Goal: Check status: Check status

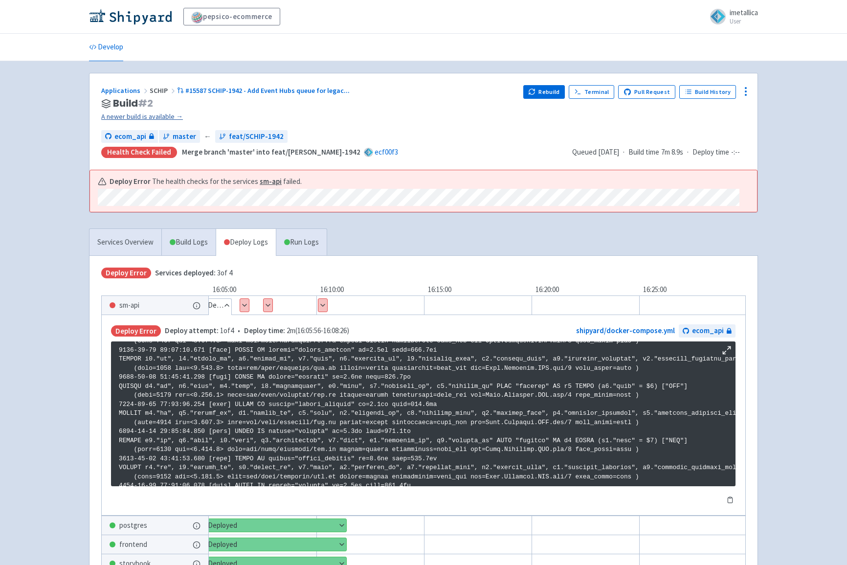
click at [150, 117] on link "A newer build is available →" at bounding box center [308, 116] width 414 height 11
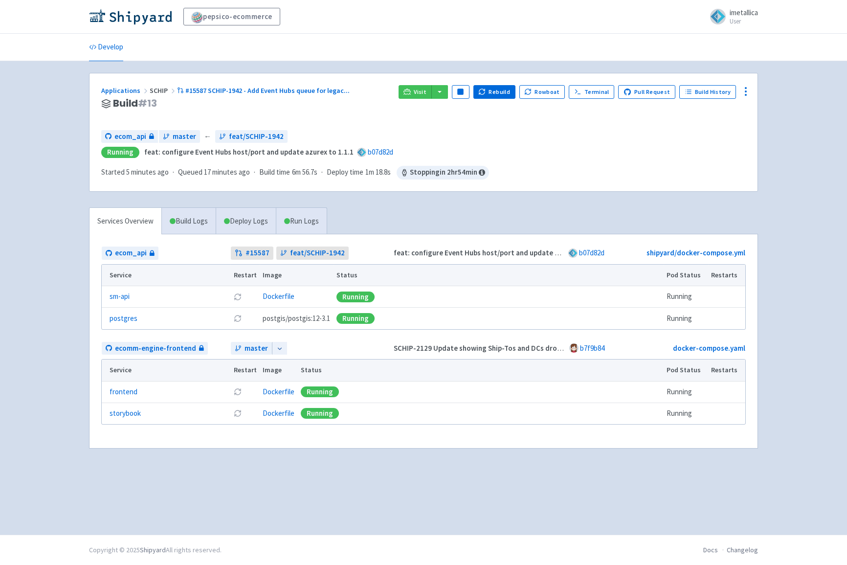
click at [191, 113] on div "Applications SCHIP #15587 SCHIP-1942 - Add Event Hubs queue for legac ... Build…" at bounding box center [246, 103] width 290 height 37
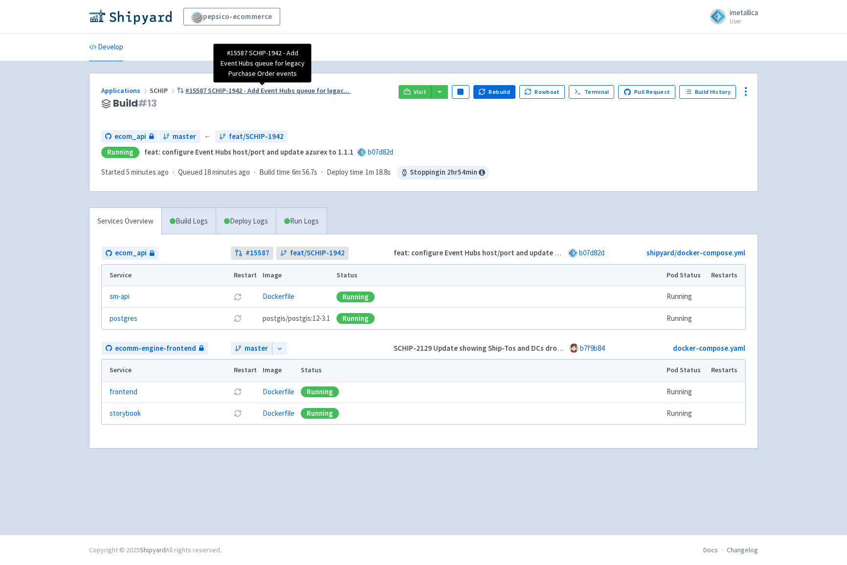
click at [229, 90] on span "#15587 SCHIP-1942 - Add Event Hubs queue for legac ..." at bounding box center [267, 90] width 164 height 9
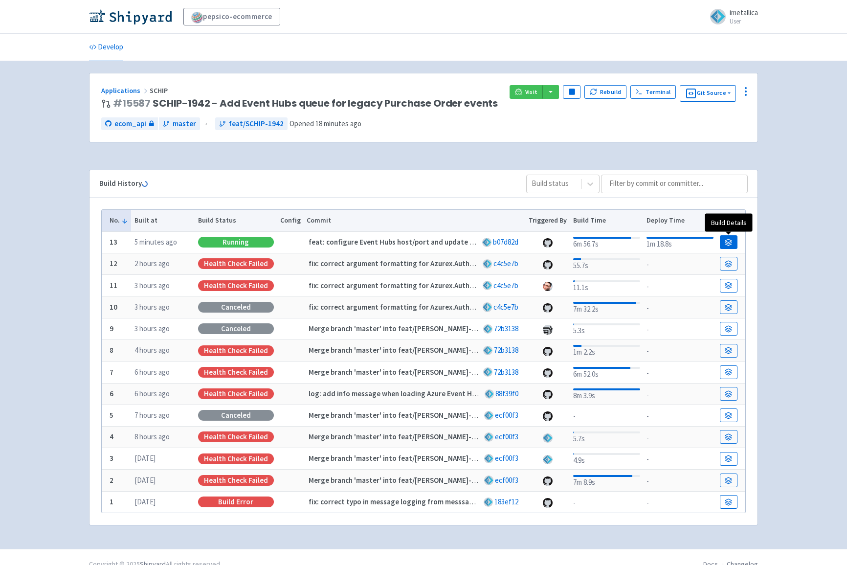
click at [728, 240] on icon at bounding box center [728, 242] width 7 height 7
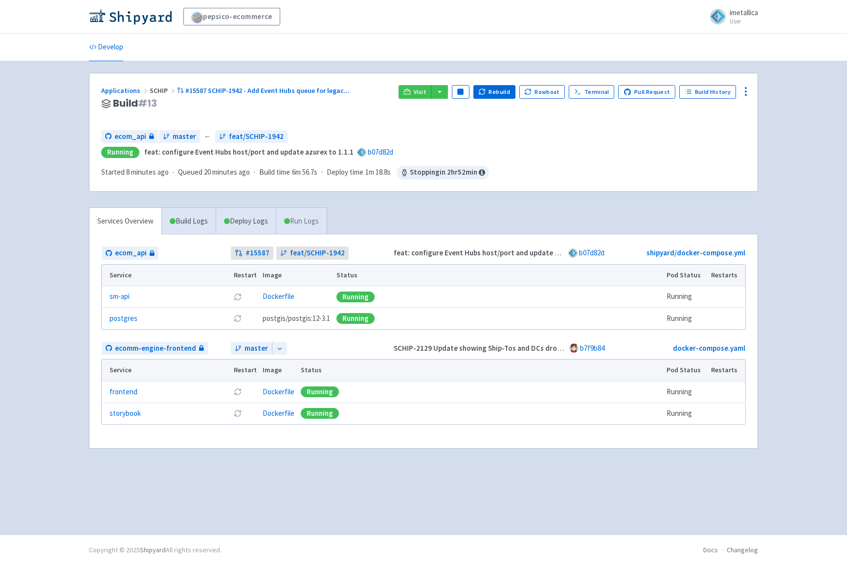
click at [297, 220] on link "Run Logs" at bounding box center [301, 221] width 51 height 27
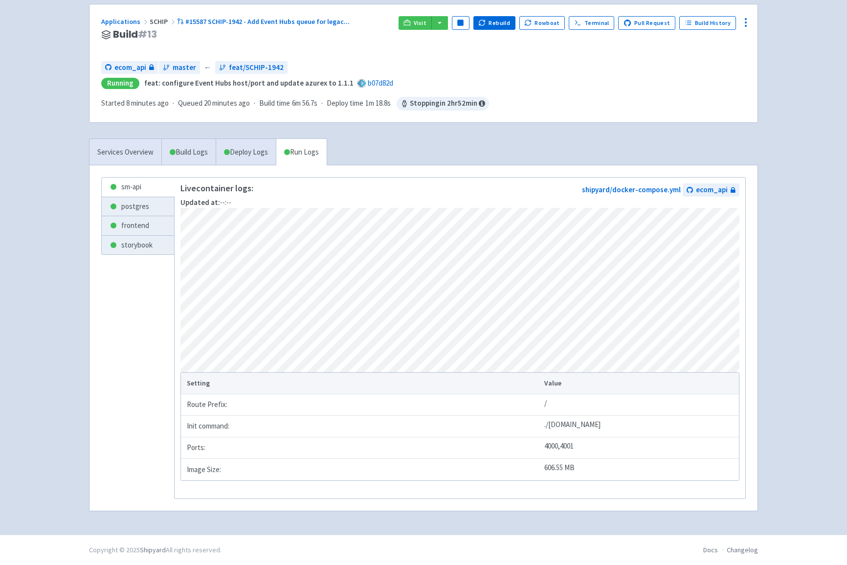
scroll to position [70, 0]
click at [254, 147] on link "Deploy Logs" at bounding box center [246, 152] width 60 height 27
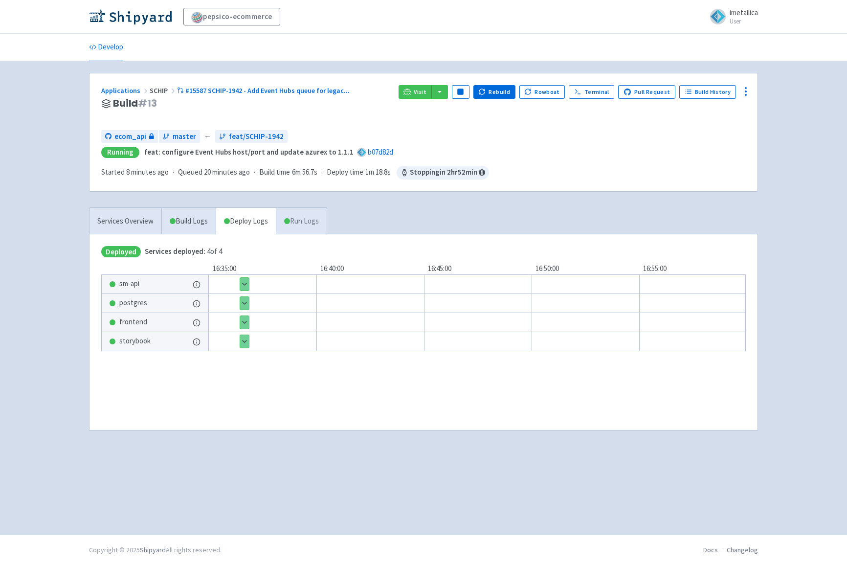
click at [304, 222] on link "Run Logs" at bounding box center [301, 221] width 51 height 27
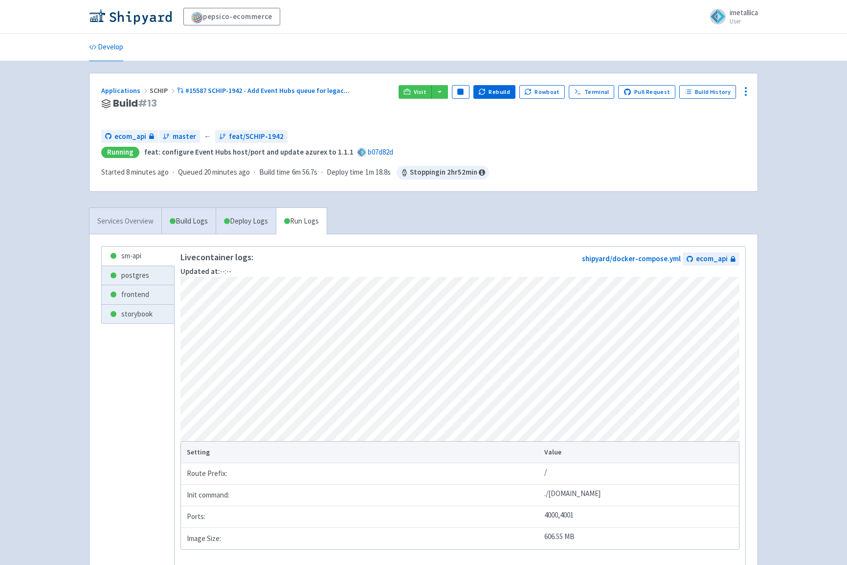
click at [142, 211] on link "Services Overview" at bounding box center [126, 221] width 72 height 27
